Goal: Use online tool/utility: Utilize a website feature to perform a specific function

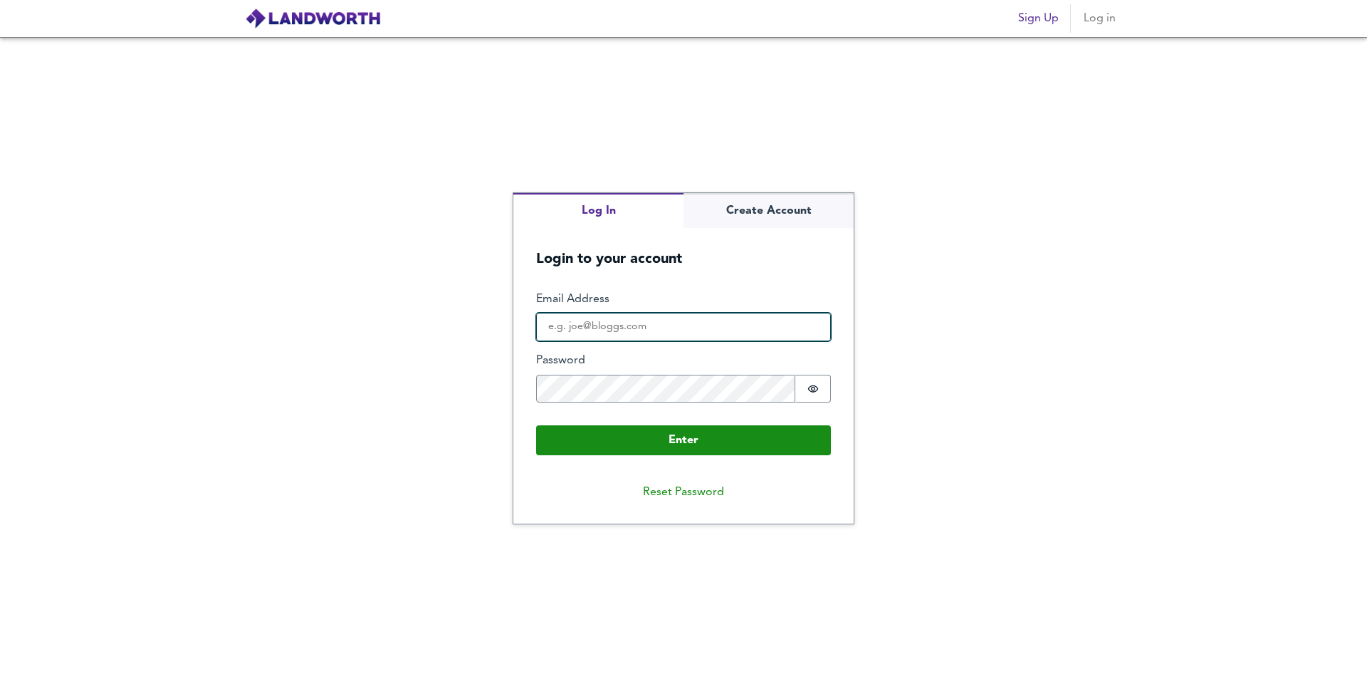
click at [639, 335] on input "Email Address" at bounding box center [683, 327] width 295 height 28
type input "[PERSON_NAME][EMAIL_ADDRESS][DOMAIN_NAME]"
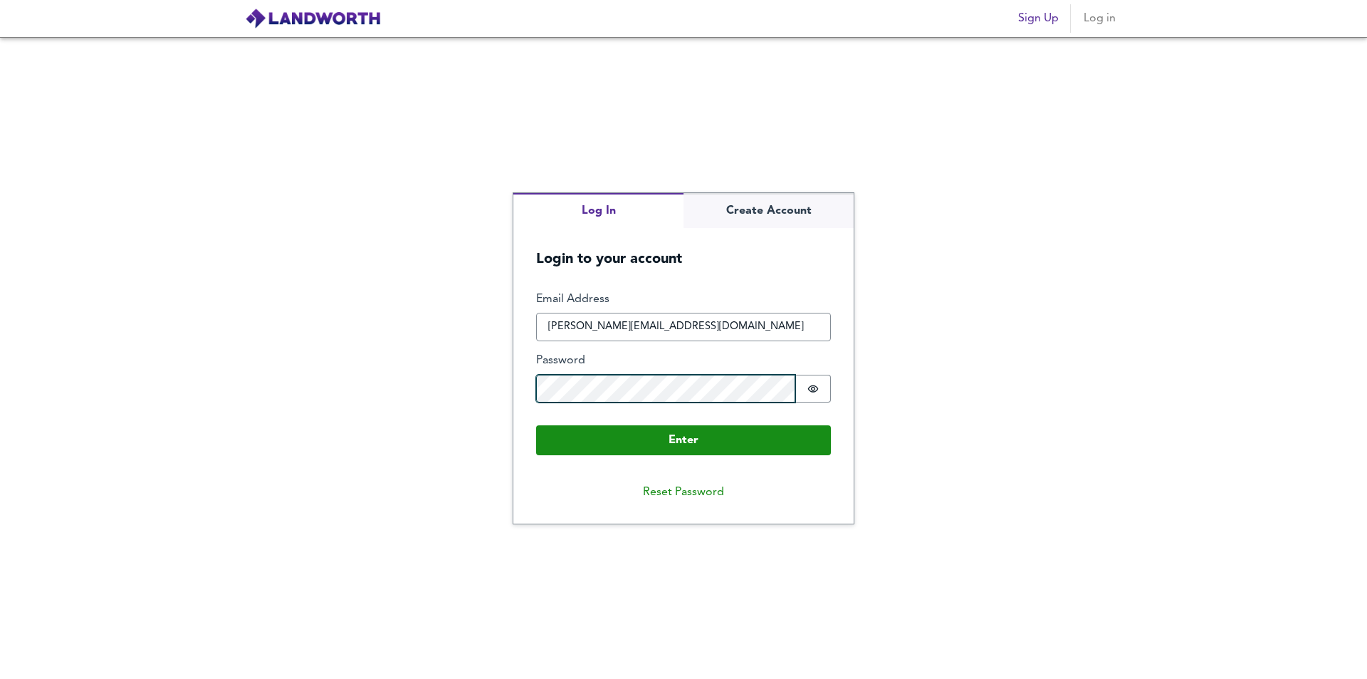
click at [536, 425] on button "Enter" at bounding box center [683, 440] width 295 height 30
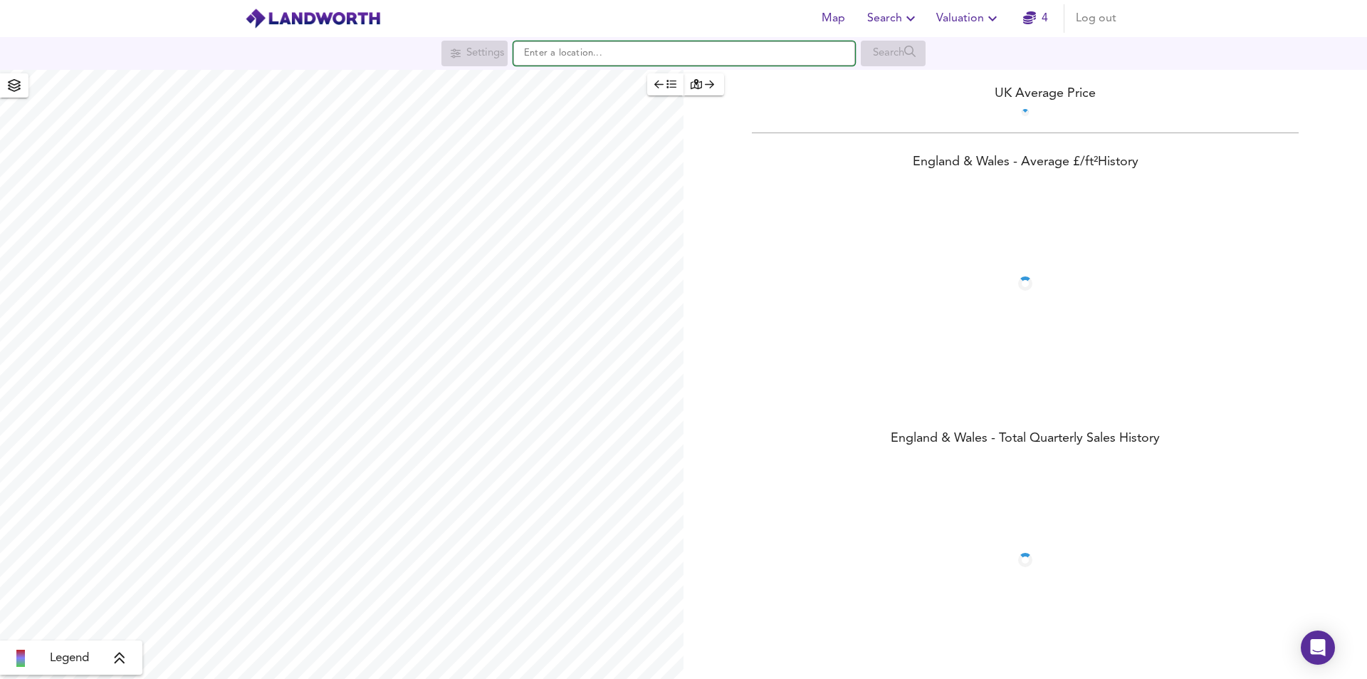
click at [629, 51] on input "text" at bounding box center [684, 53] width 342 height 24
paste input "[STREET_ADDRESS]"
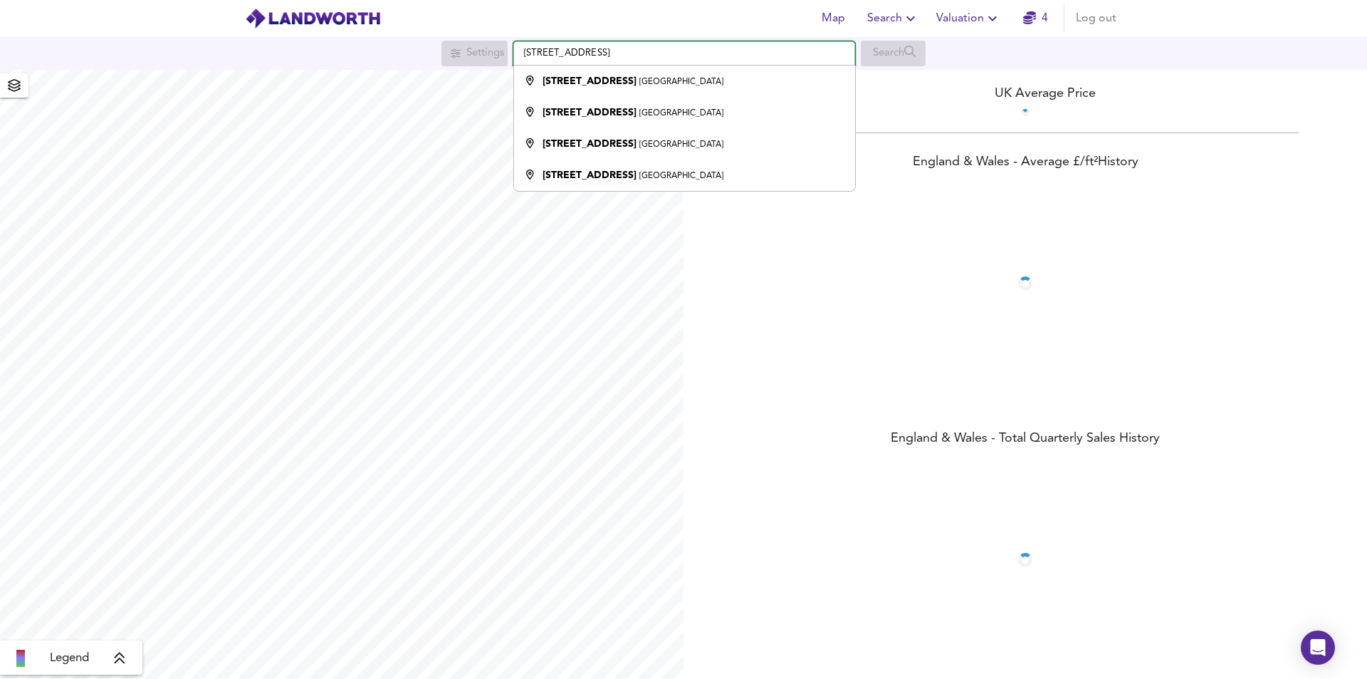
type input "[STREET_ADDRESS]"
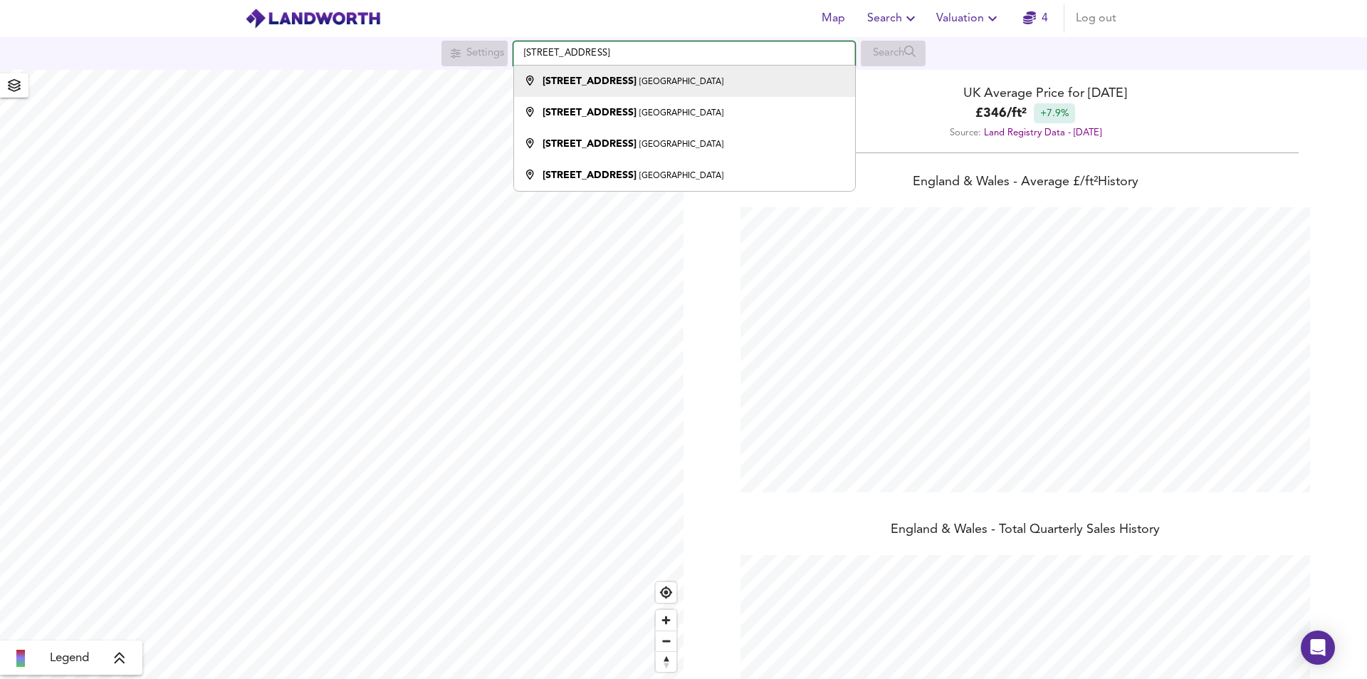
scroll to position [679, 1367]
click at [608, 85] on strong "[STREET_ADDRESS]" at bounding box center [590, 81] width 94 height 10
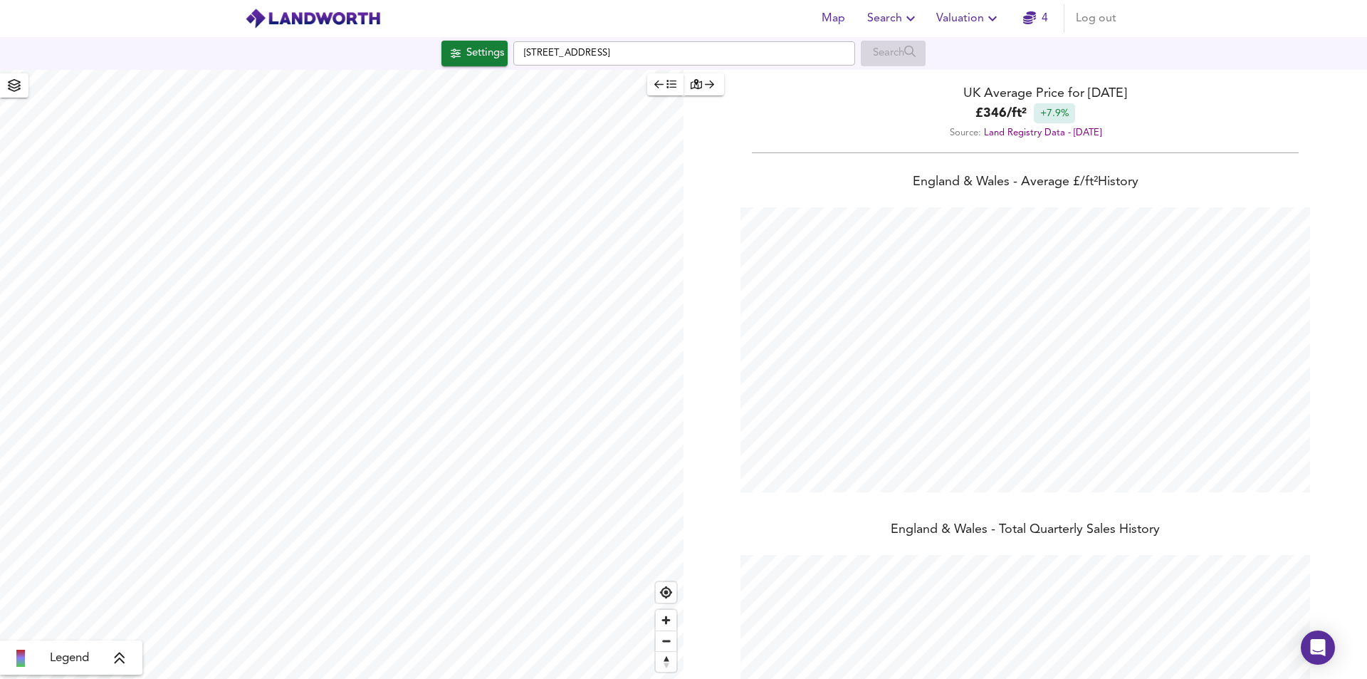
checkbox input "false"
checkbox input "true"
